Goal: Feedback & Contribution: Submit feedback/report problem

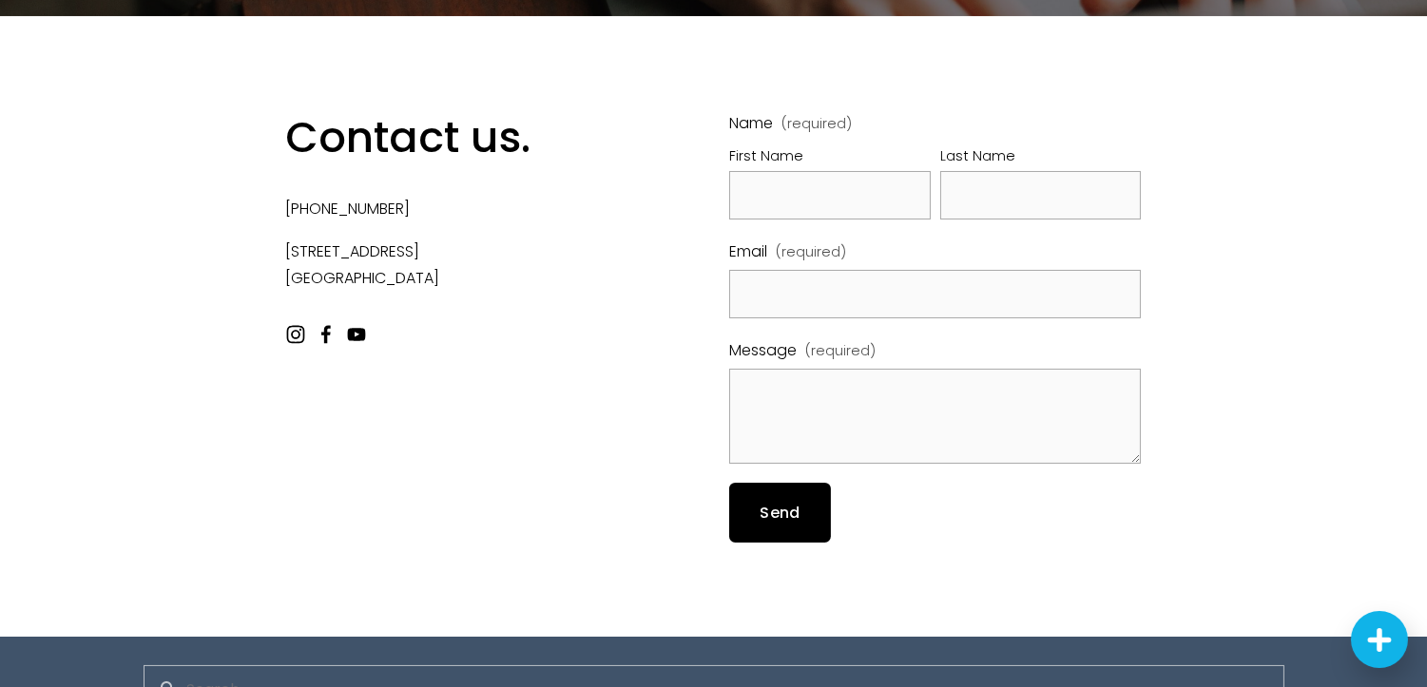
scroll to position [409, 0]
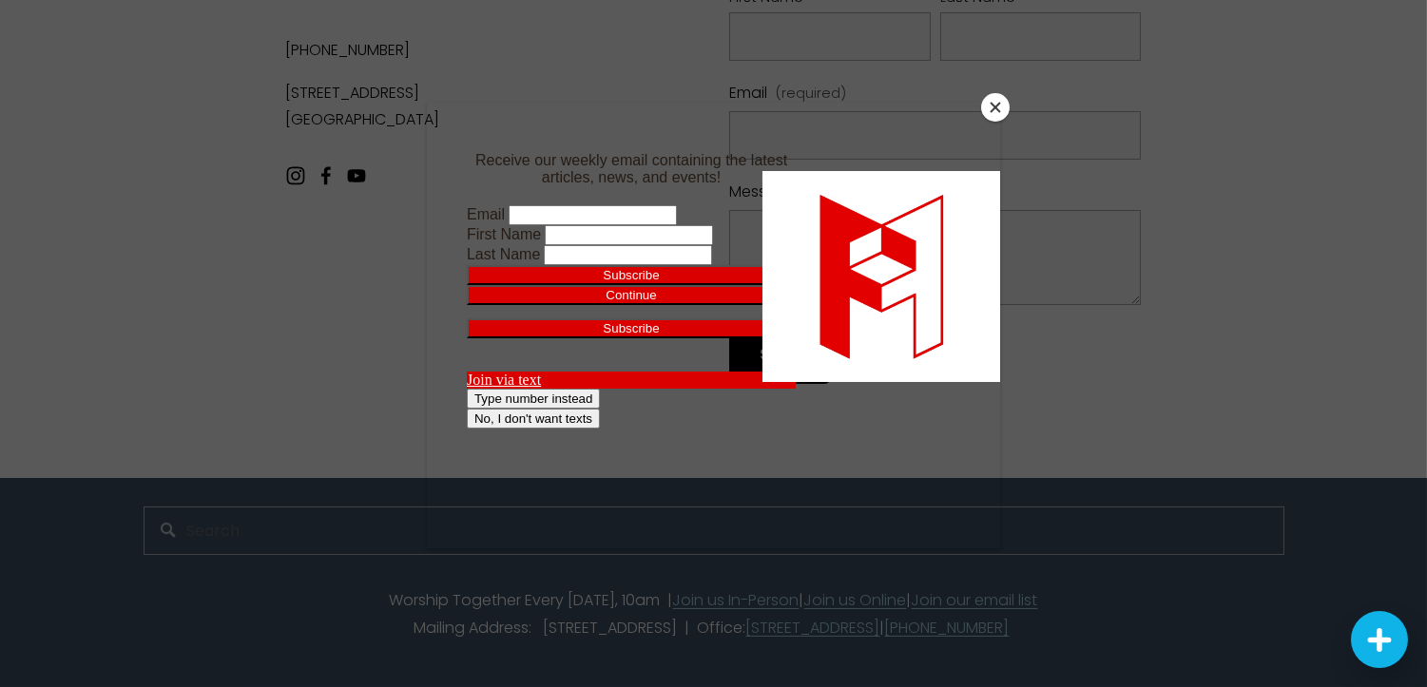
click at [1001, 109] on button "Close" at bounding box center [995, 107] width 29 height 29
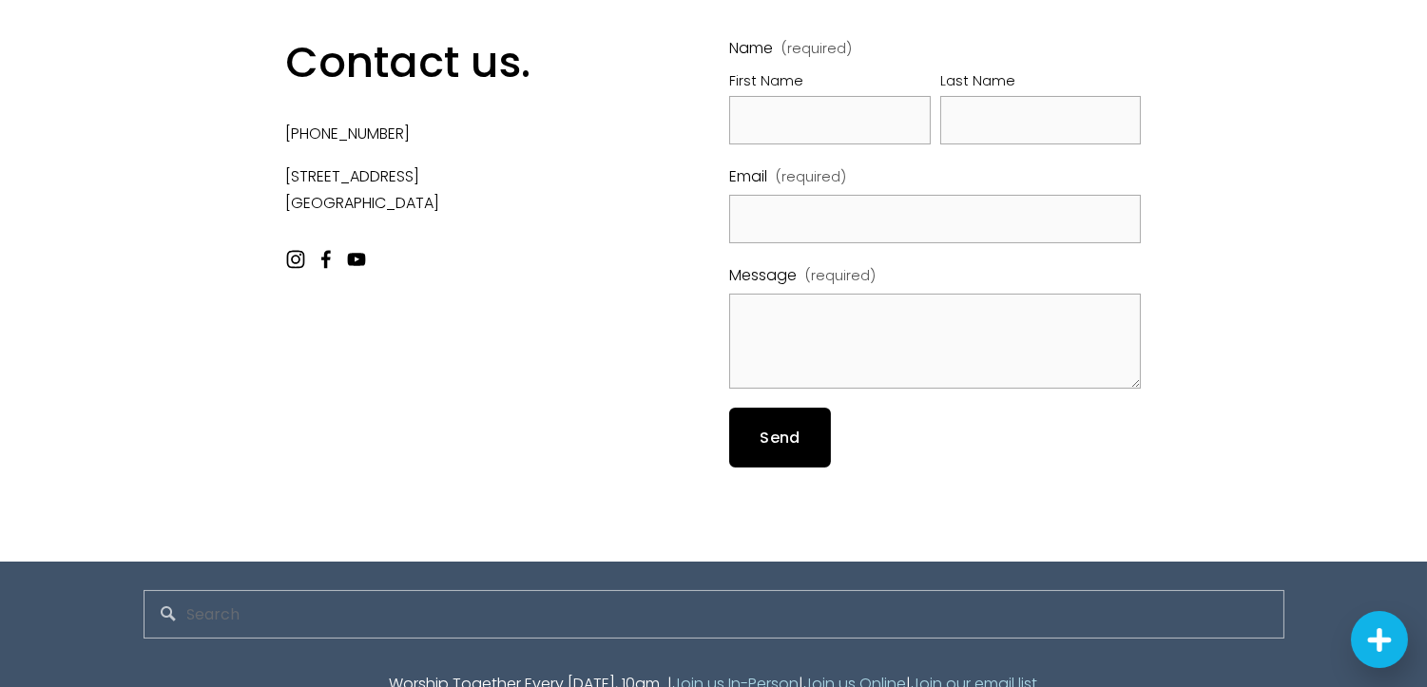
scroll to position [163, 0]
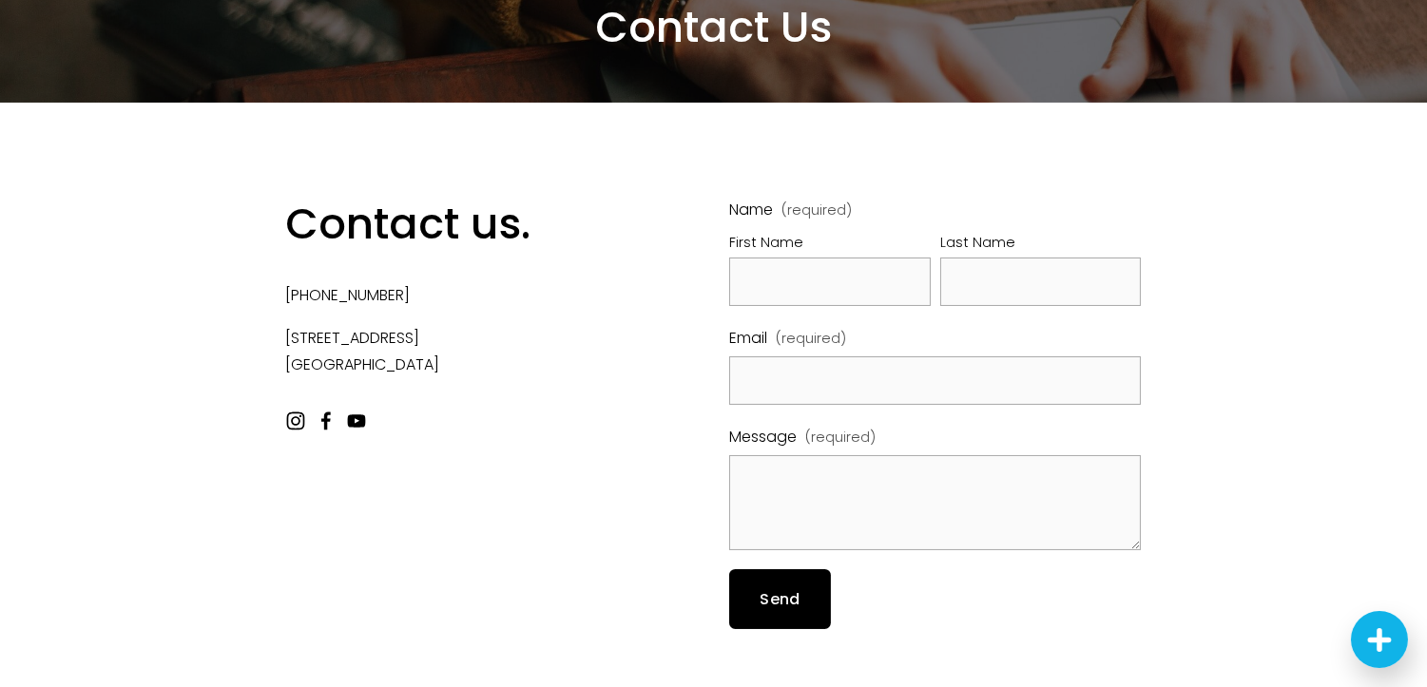
drag, startPoint x: 809, startPoint y: 342, endPoint x: 867, endPoint y: 376, distance: 66.9
click at [849, 367] on div "Email (required)" at bounding box center [935, 365] width 412 height 80
drag, startPoint x: 870, startPoint y: 422, endPoint x: 849, endPoint y: 401, distance: 29.6
click at [860, 410] on div "Name (required) First Name Last Name Email (required) Message (required)" at bounding box center [935, 374] width 412 height 354
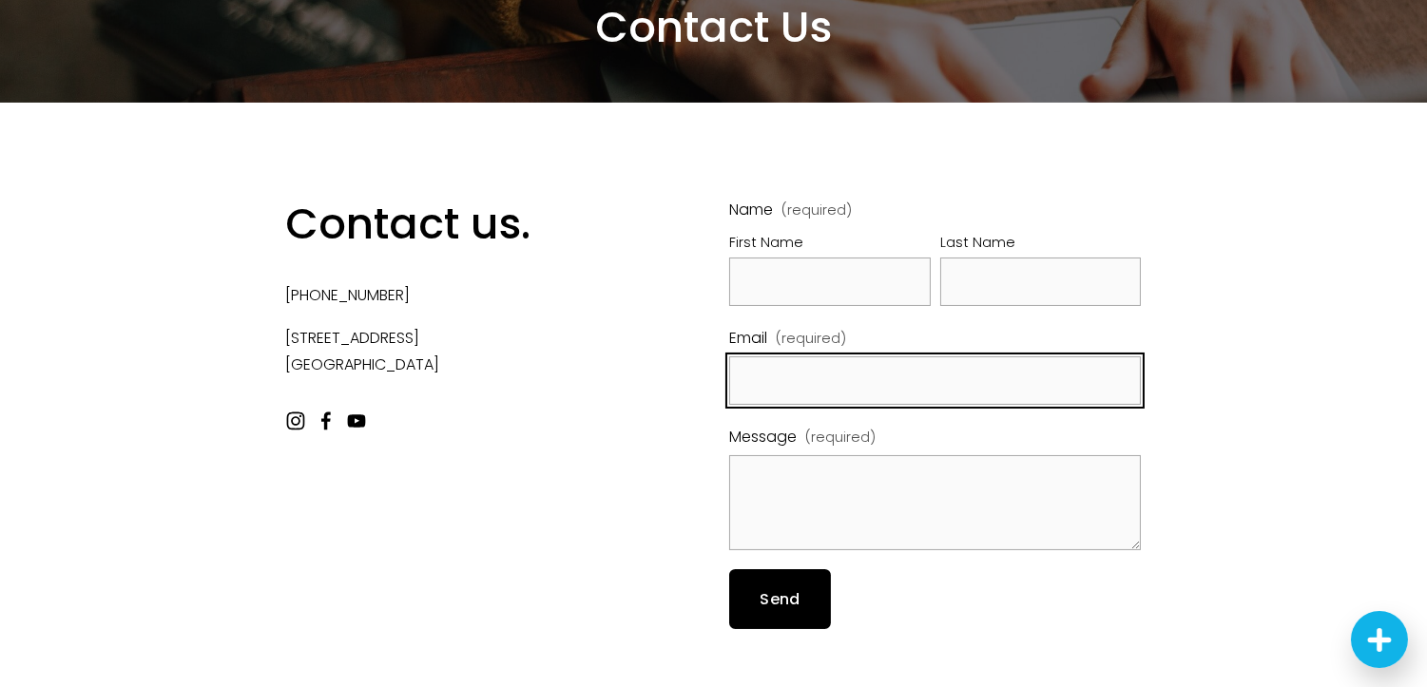
click at [848, 397] on input "Email (required)" at bounding box center [935, 380] width 412 height 48
type input "[PERSON_NAME][EMAIL_ADDRESS][DOMAIN_NAME]"
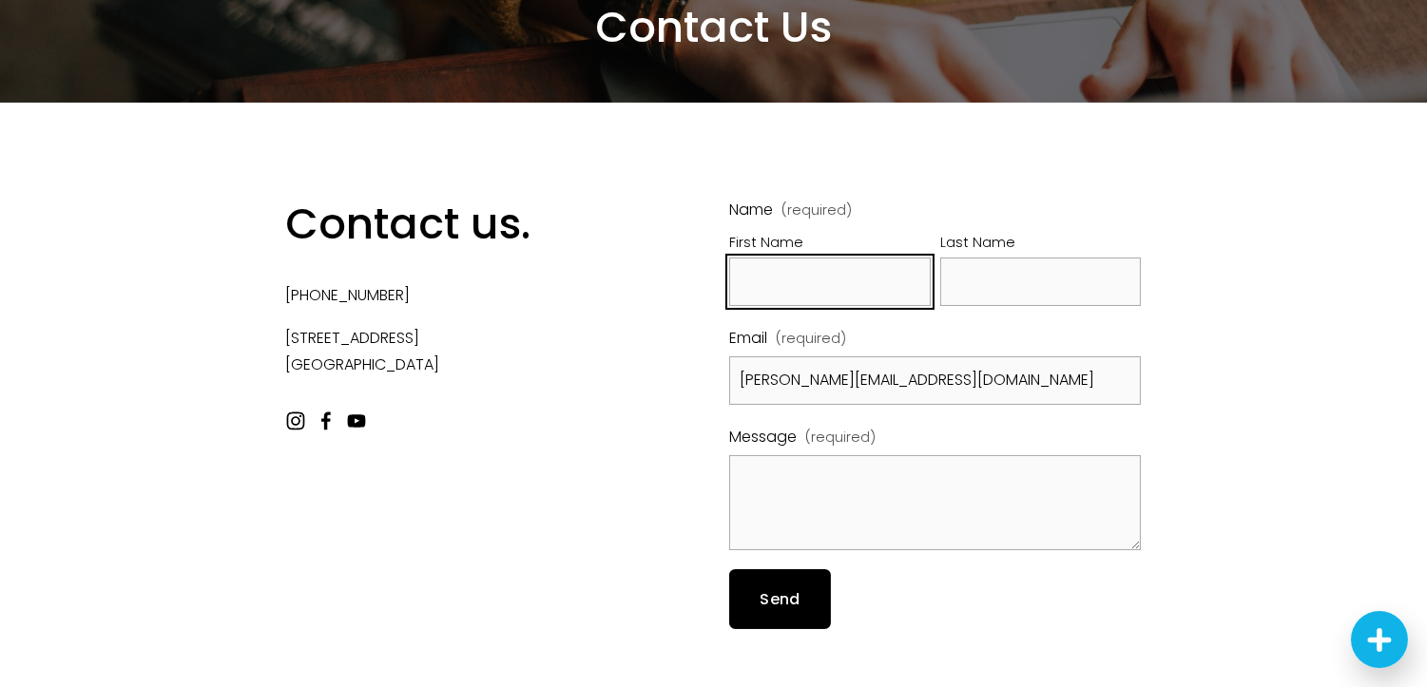
type input "[PERSON_NAME]"
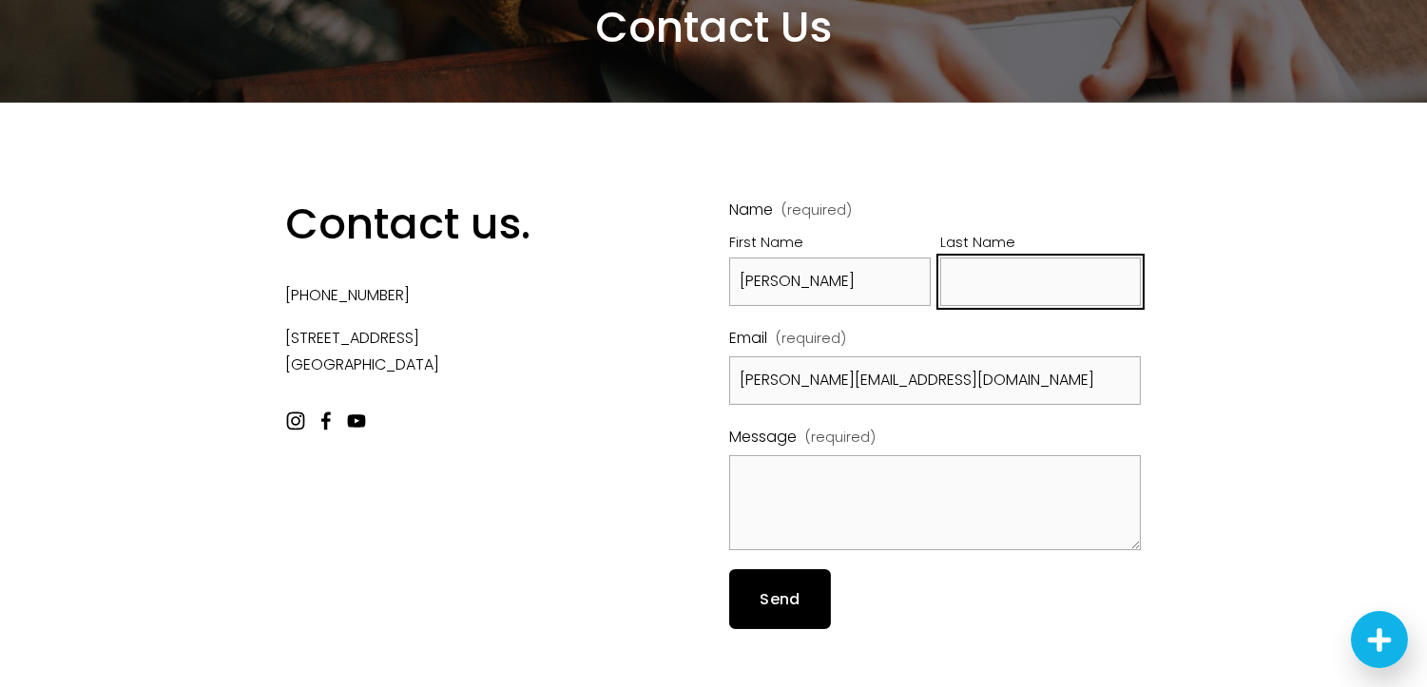
type input "[PERSON_NAME]"
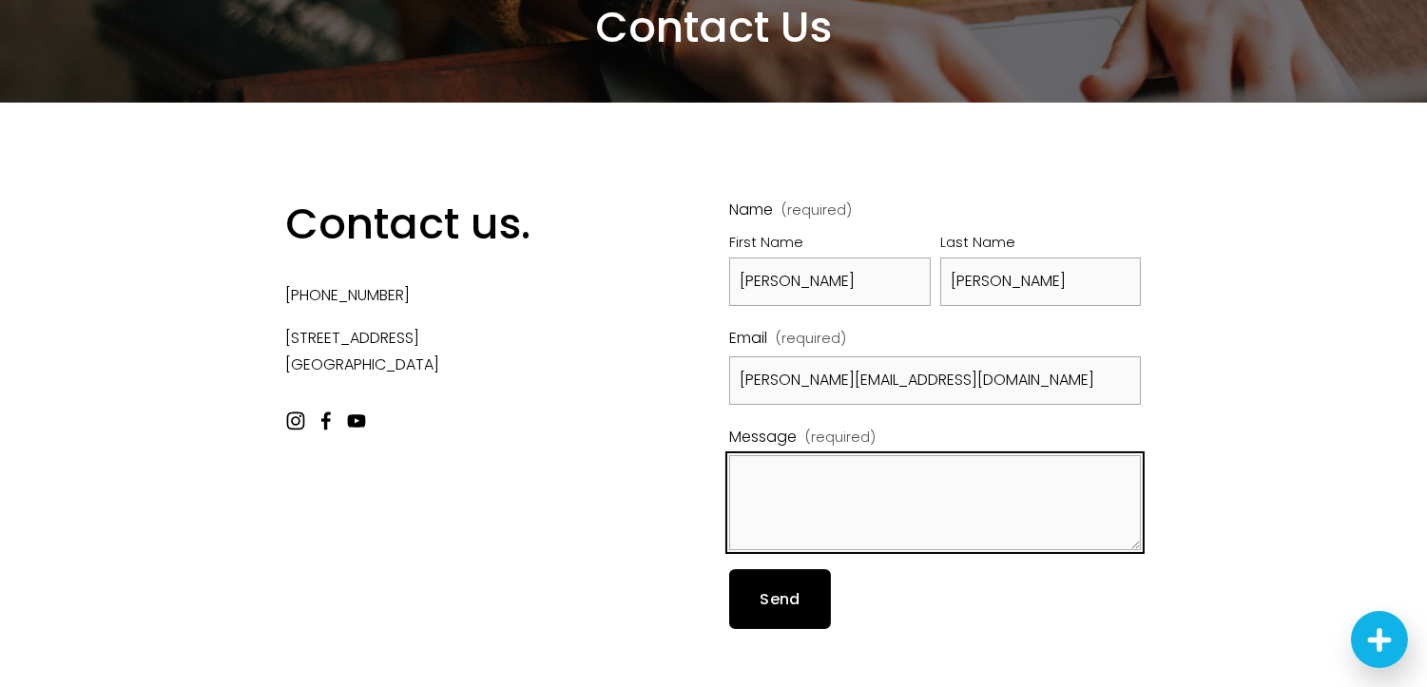
click at [789, 479] on textarea "Message (required)" at bounding box center [935, 502] width 412 height 95
paste textarea ""Fellowship [GEOGRAPHIC_DATA], Leads for Fellowship Memphis are being missed on…"
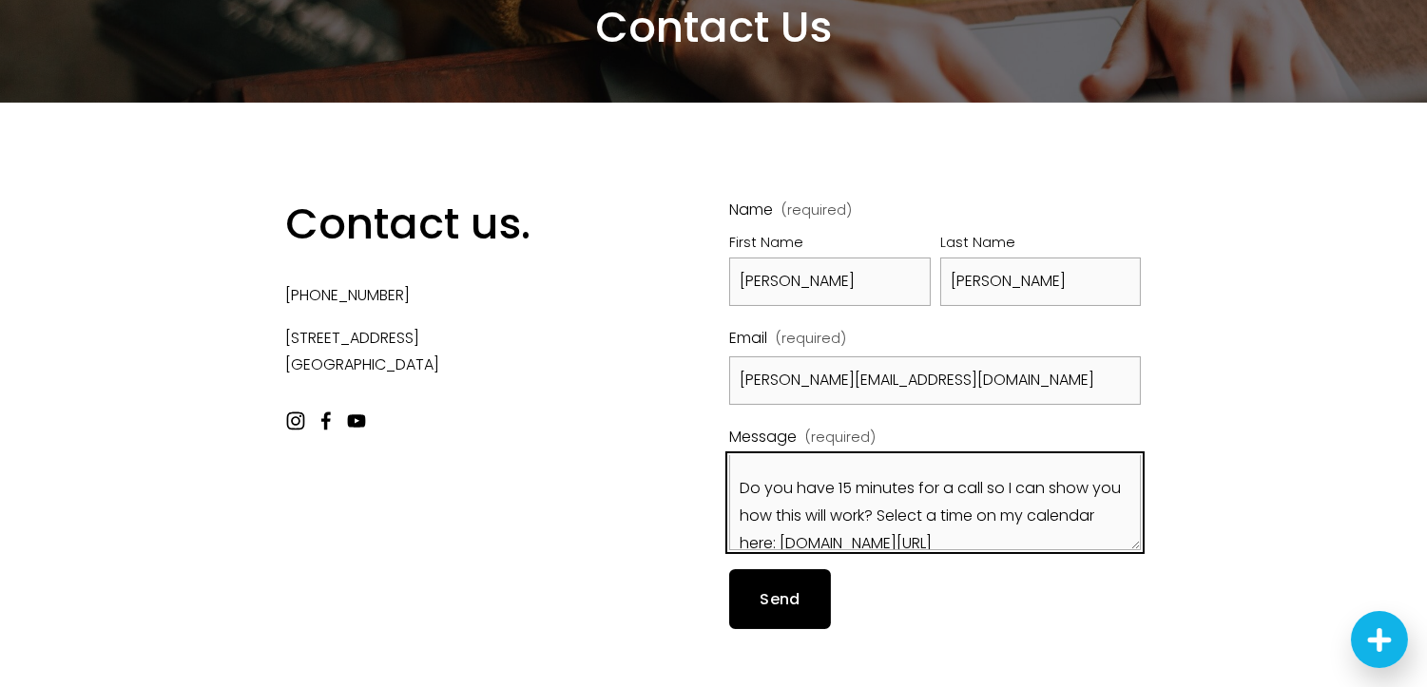
scroll to position [0, 0]
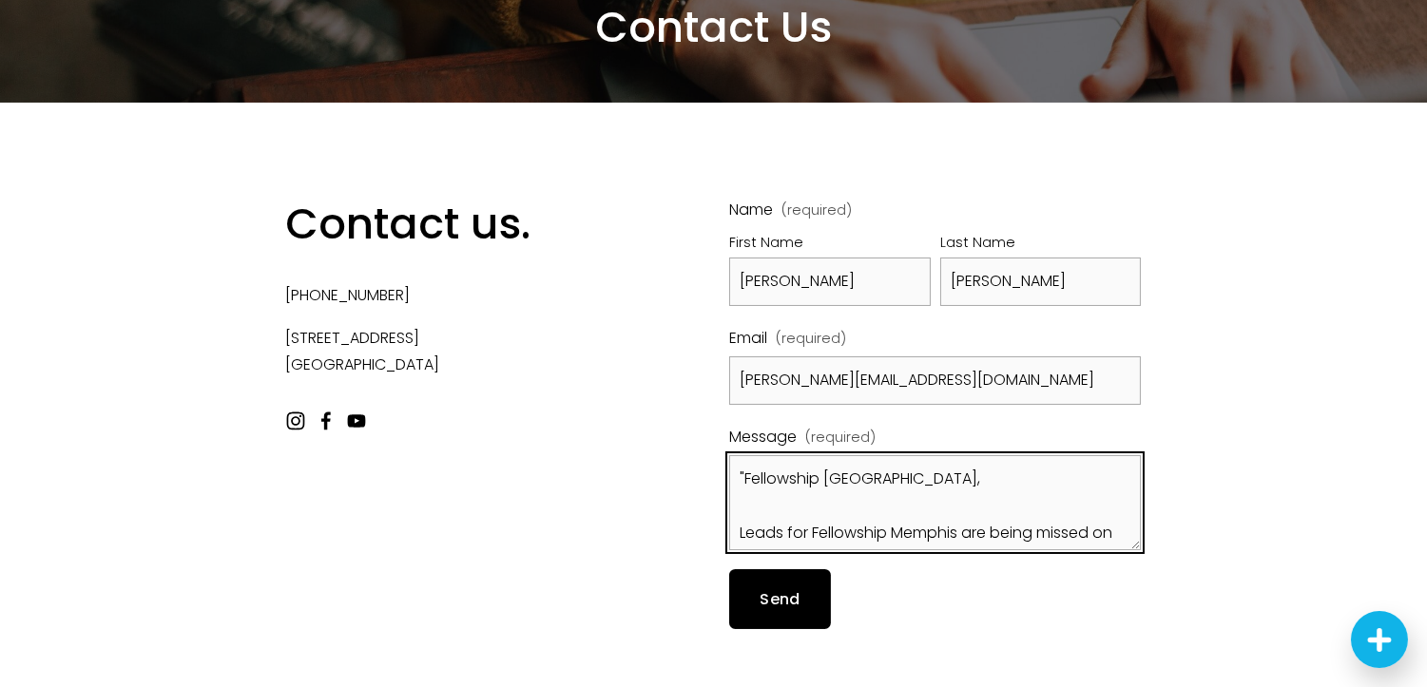
click at [746, 471] on textarea ""Fellowship [GEOGRAPHIC_DATA], Leads for Fellowship Memphis are being missed on…" at bounding box center [935, 502] width 412 height 95
type textarea "Fellowship [GEOGRAPHIC_DATA], Leads for Fellowship Memphis are being missed on …"
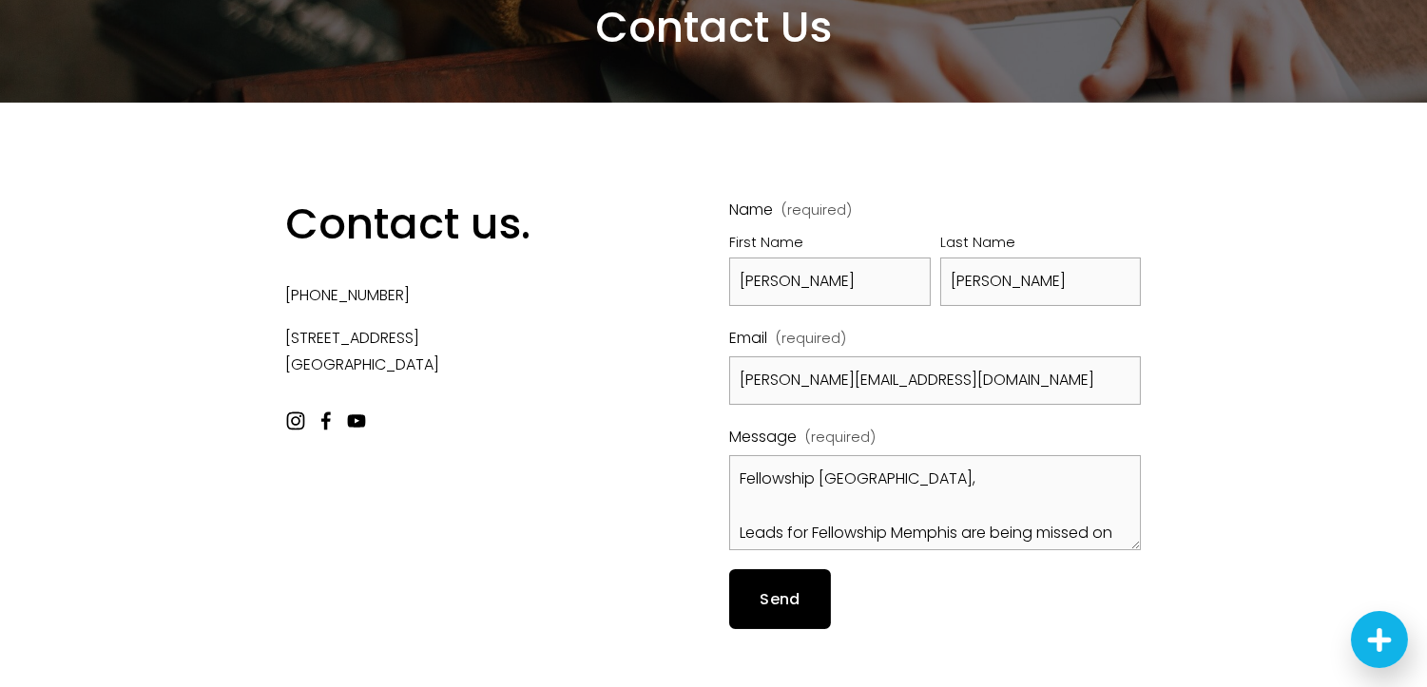
click at [766, 602] on span "Send" at bounding box center [781, 599] width 40 height 22
